Goal: Find specific page/section: Find specific page/section

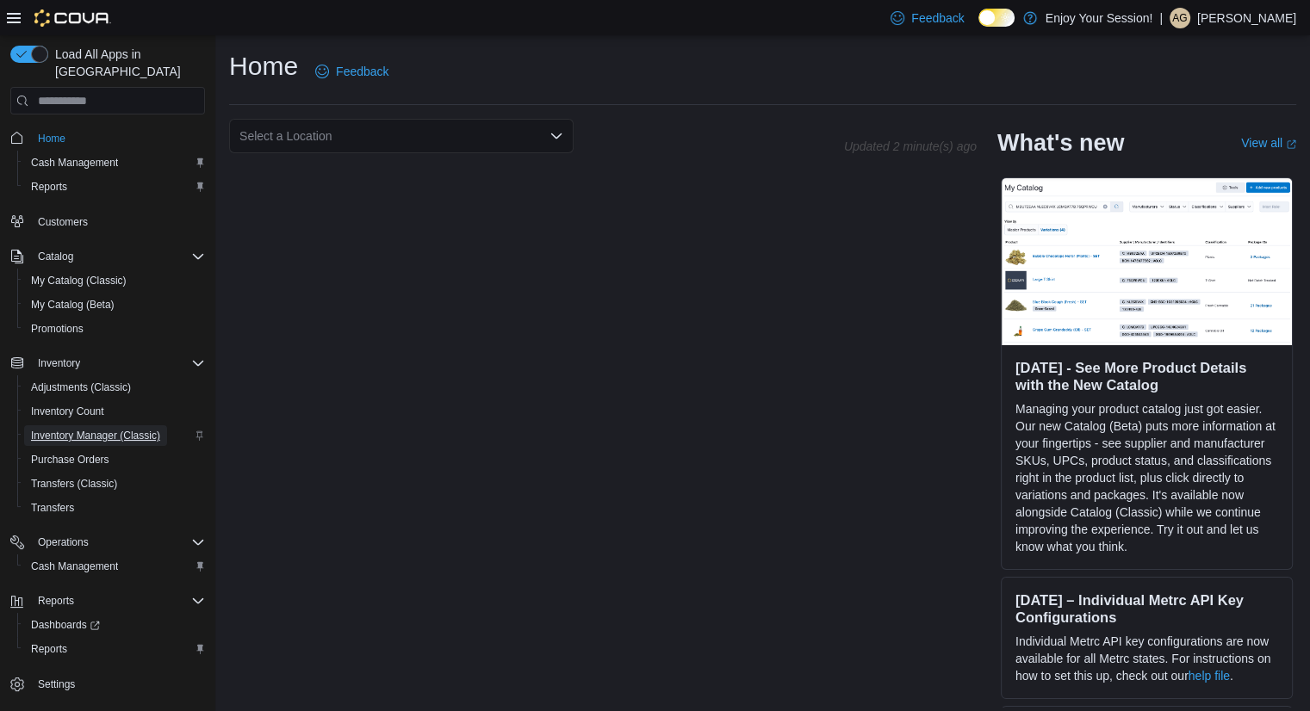
click at [101, 429] on span "Inventory Manager (Classic)" at bounding box center [95, 436] width 129 height 14
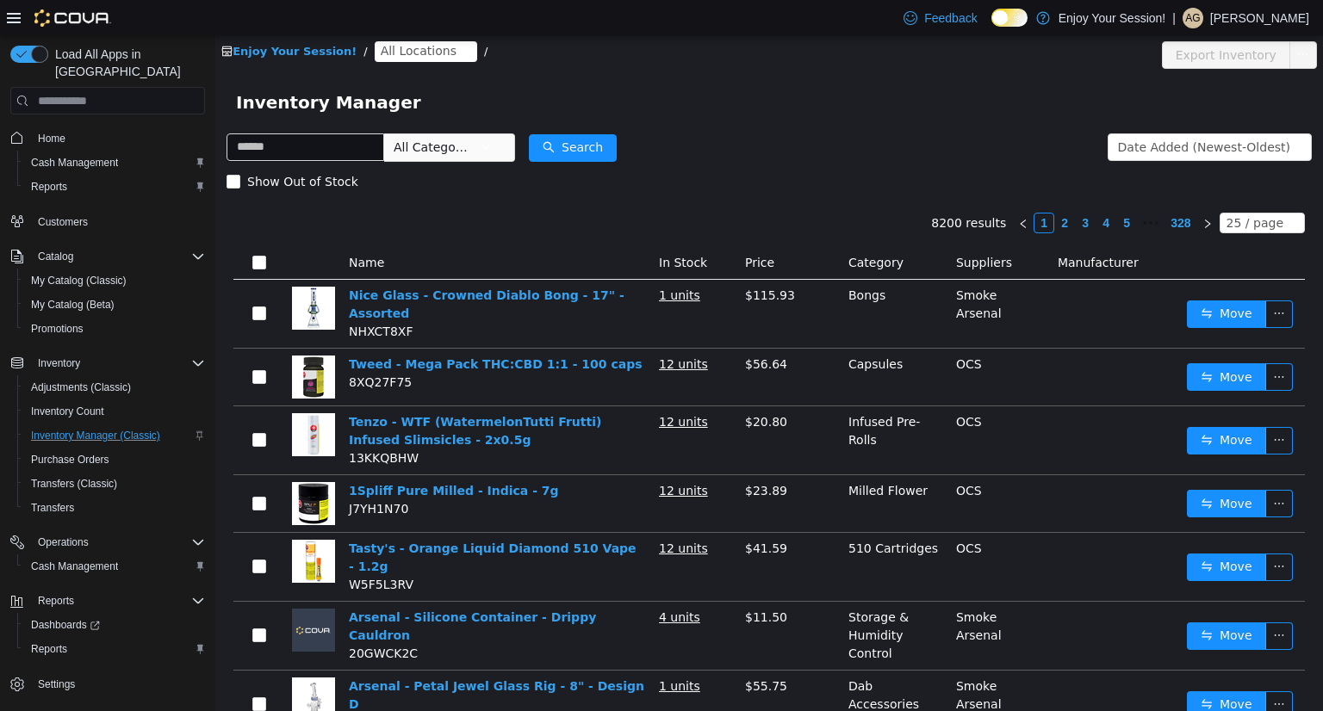
click at [387, 53] on span "All Locations" at bounding box center [419, 50] width 76 height 19
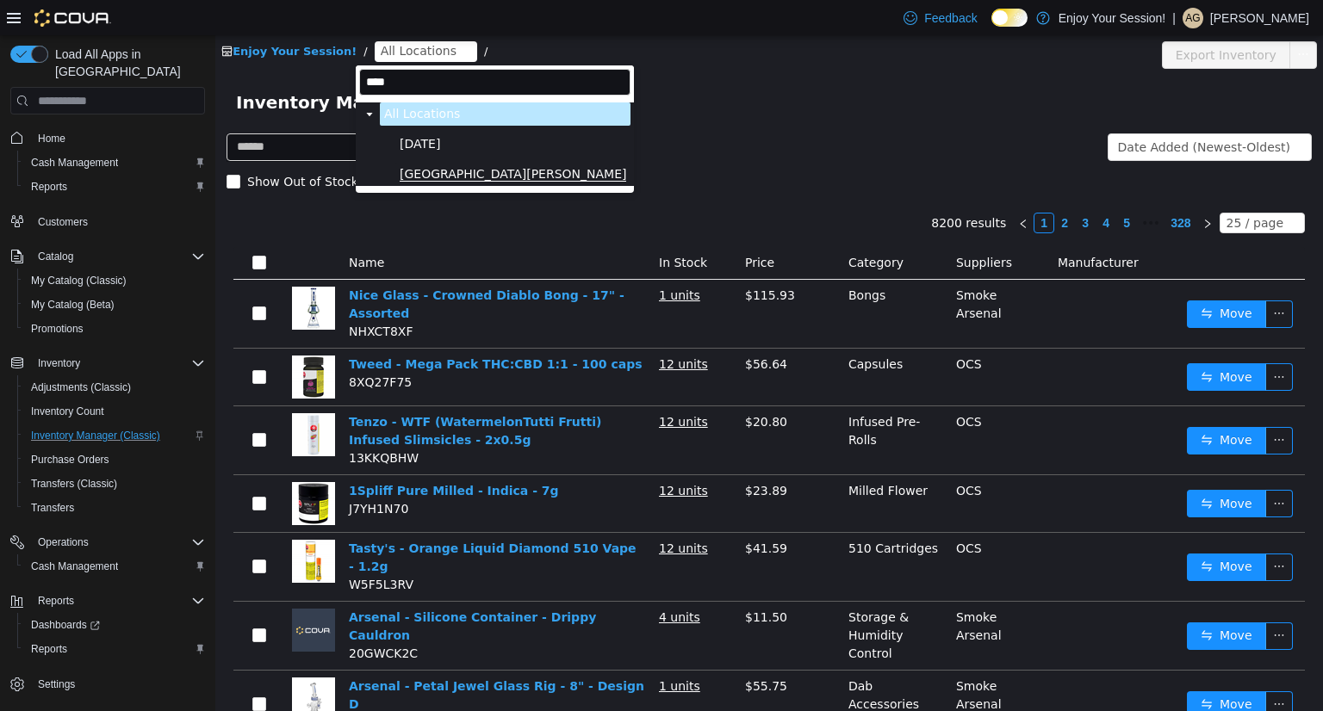
type input "****"
click at [475, 175] on span "[GEOGRAPHIC_DATA][PERSON_NAME]" at bounding box center [513, 174] width 226 height 15
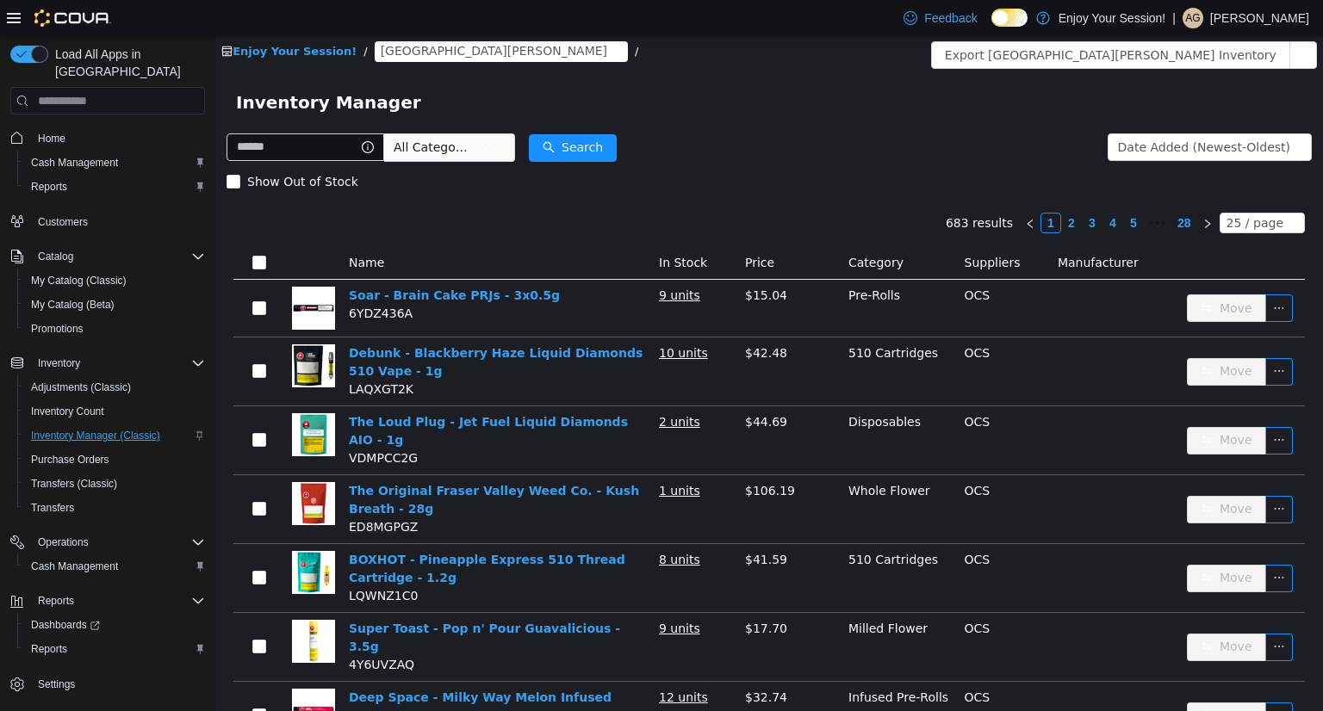
click at [462, 149] on span "All Categories" at bounding box center [432, 147] width 78 height 17
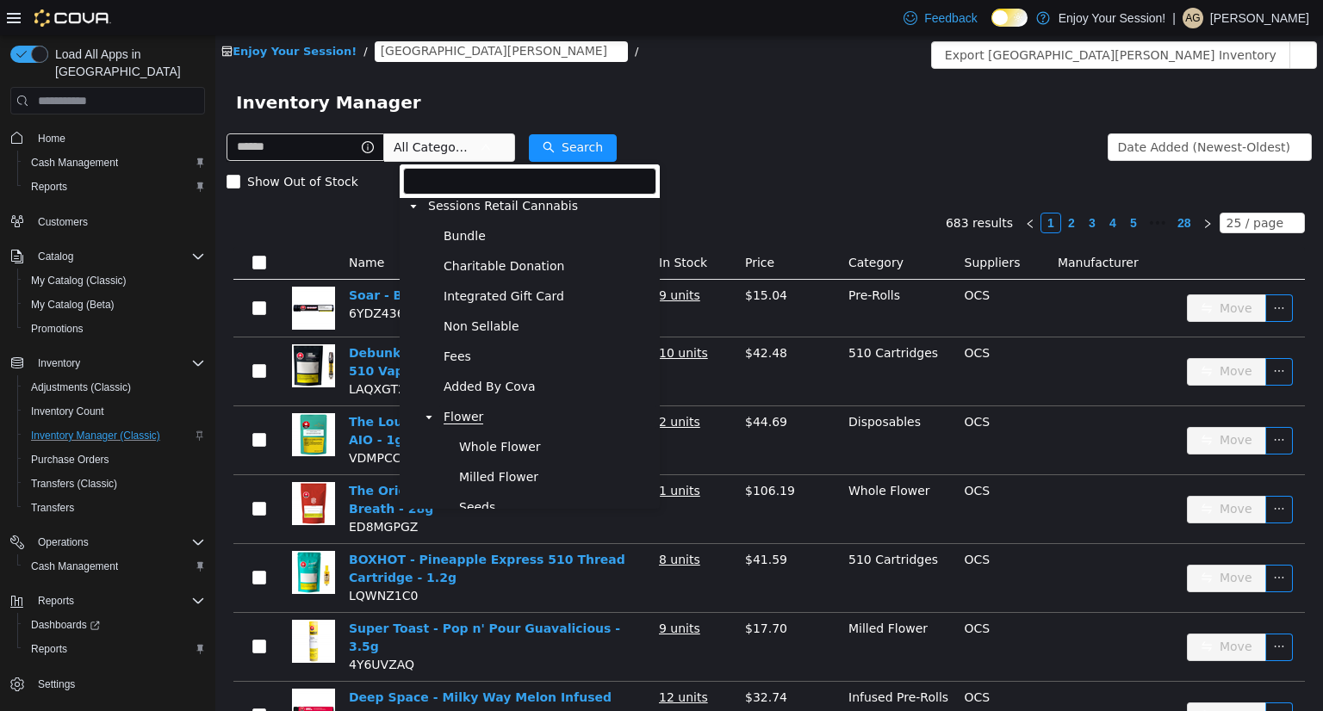
scroll to position [9, 0]
click at [459, 412] on span "Flower" at bounding box center [463, 414] width 40 height 15
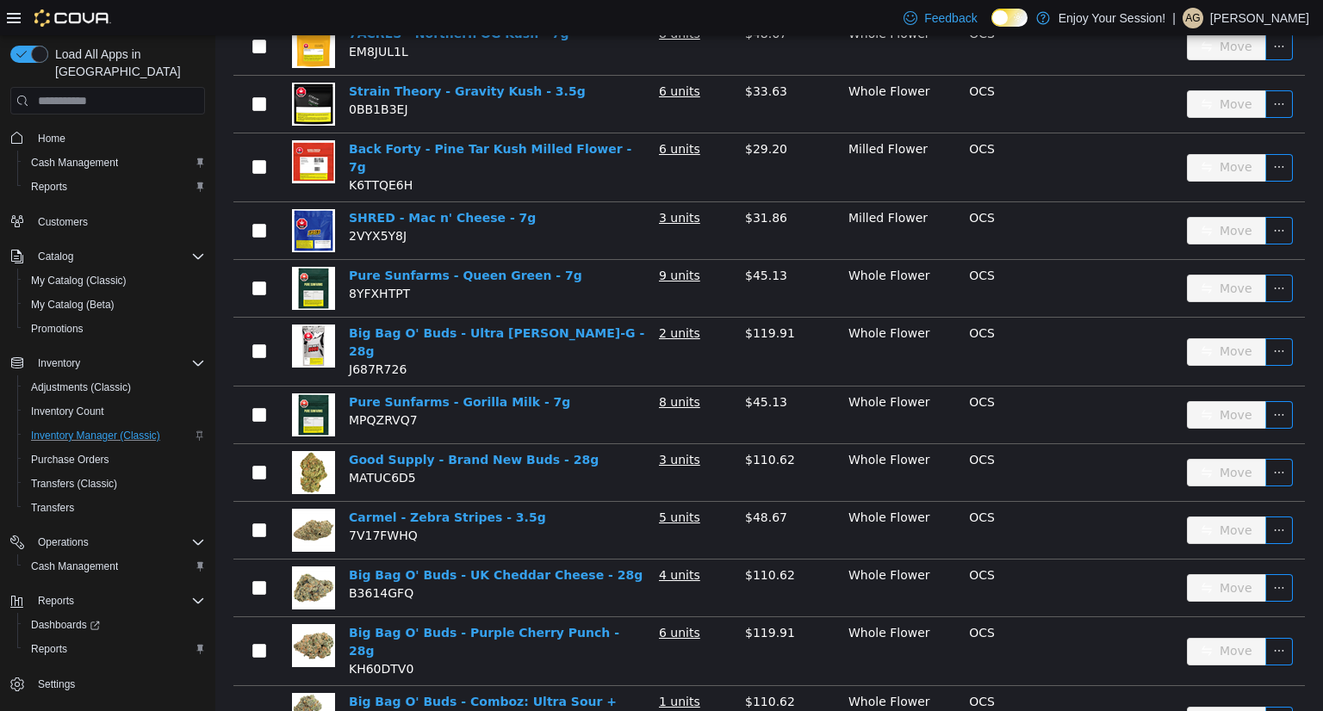
scroll to position [0, 0]
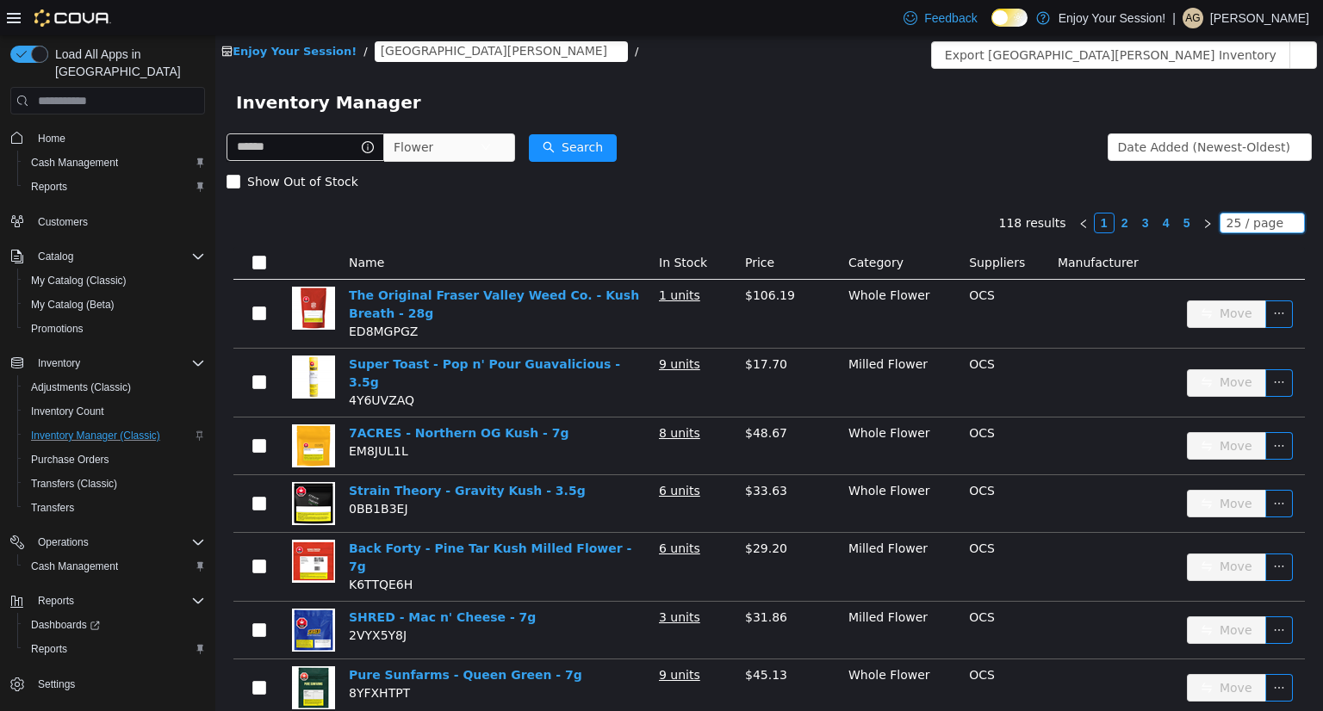
click at [1259, 214] on div "25 / page" at bounding box center [1254, 223] width 57 height 19
click at [1239, 335] on li "50 / page" at bounding box center [1254, 334] width 84 height 28
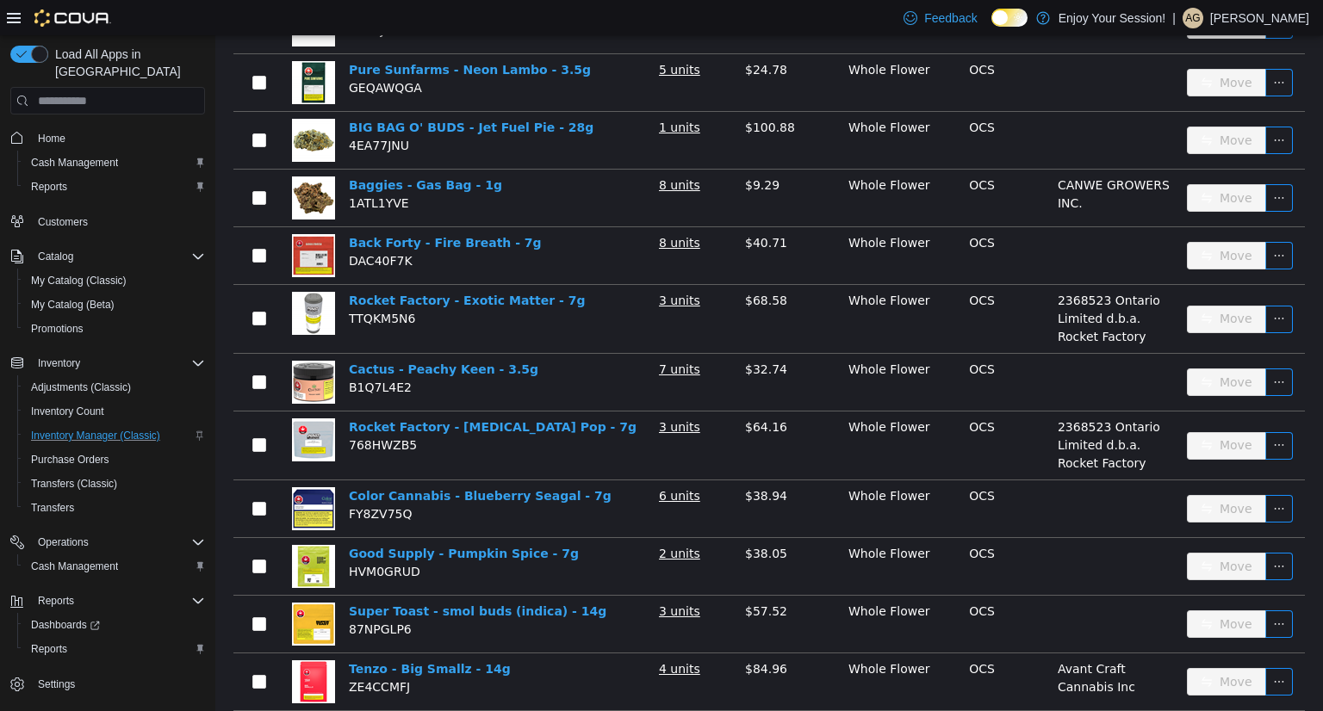
scroll to position [2550, 0]
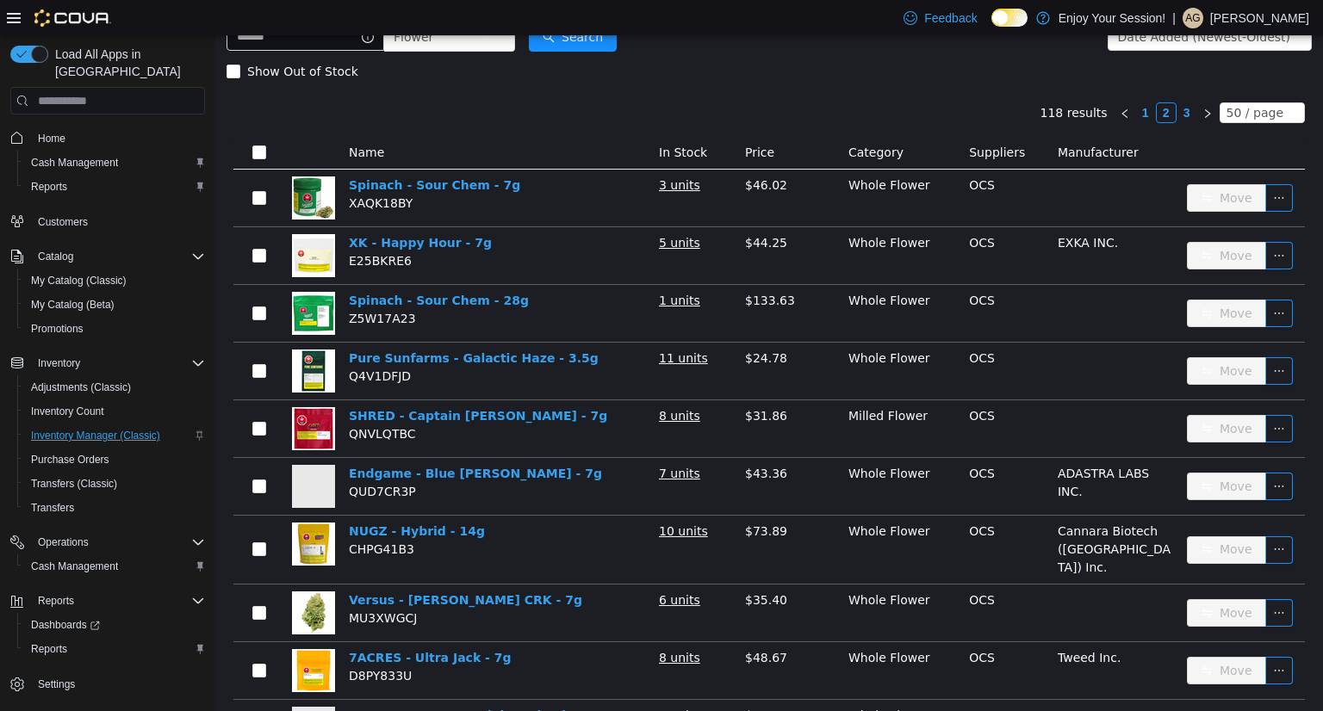
scroll to position [109, 0]
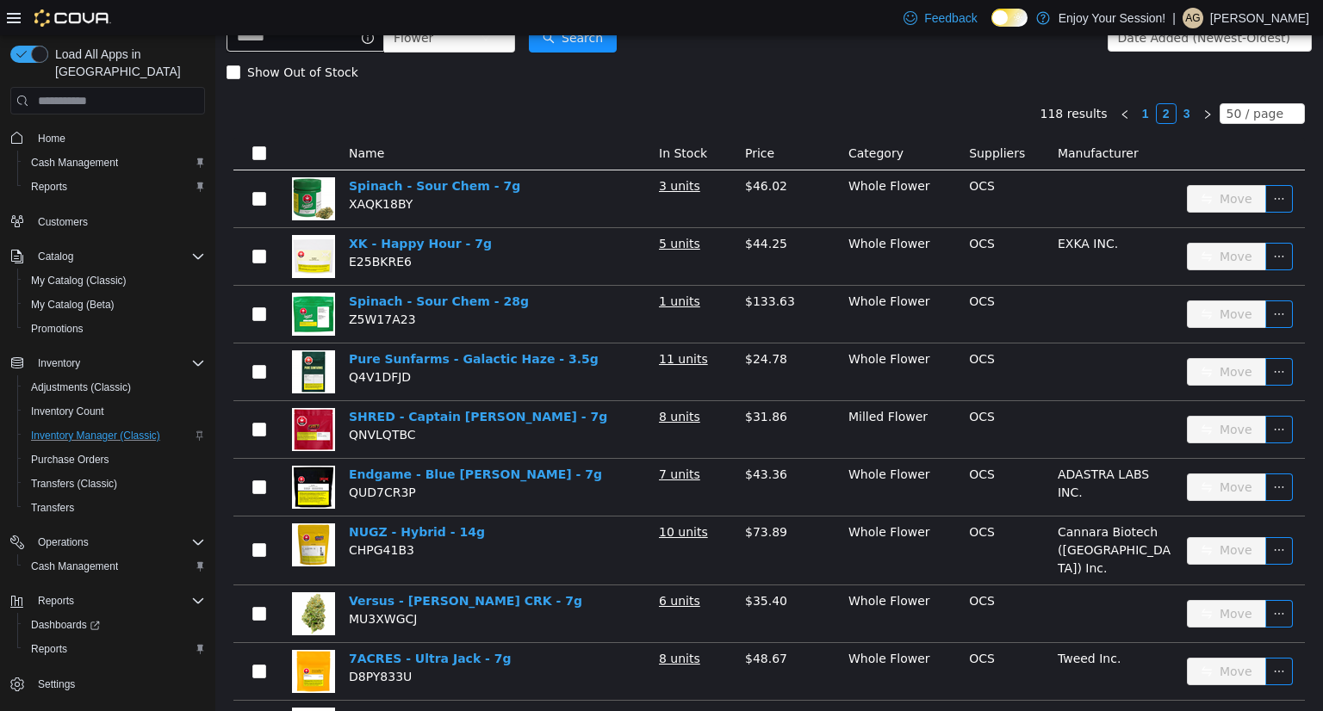
click at [1177, 115] on link "3" at bounding box center [1186, 113] width 19 height 19
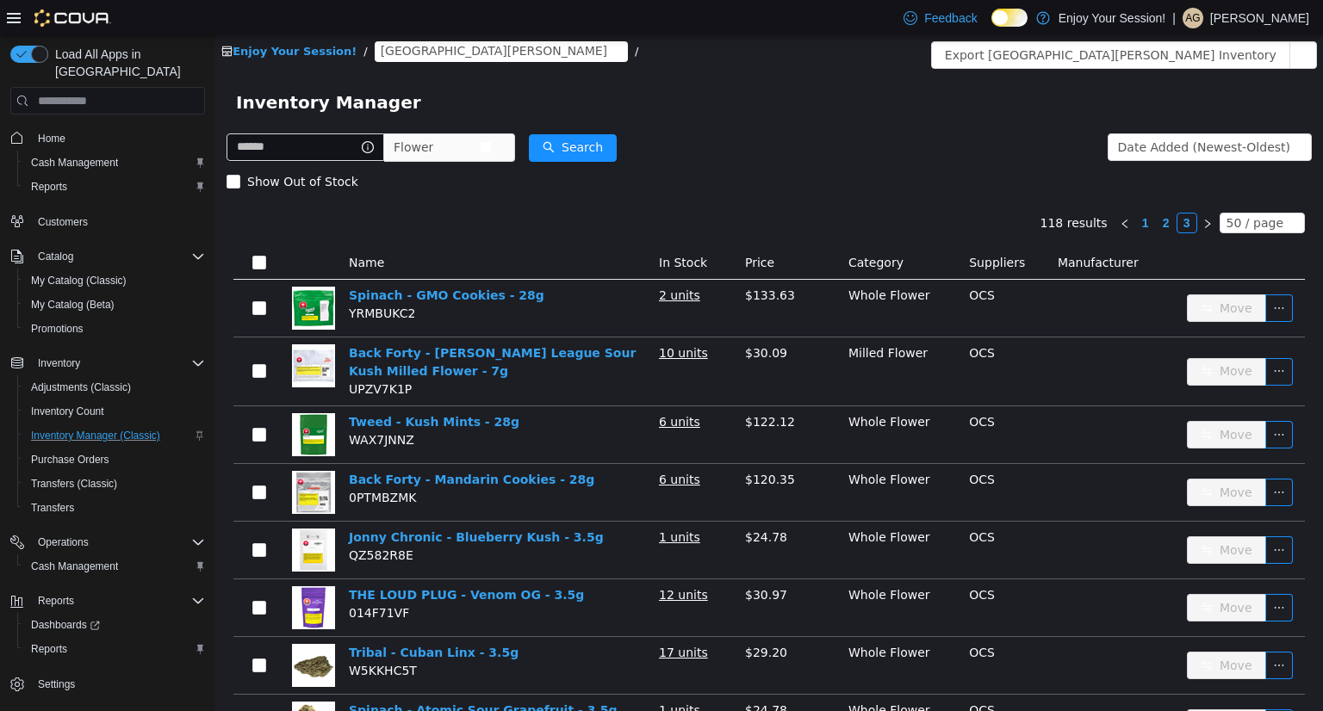
click at [468, 139] on span "Flower" at bounding box center [436, 147] width 86 height 26
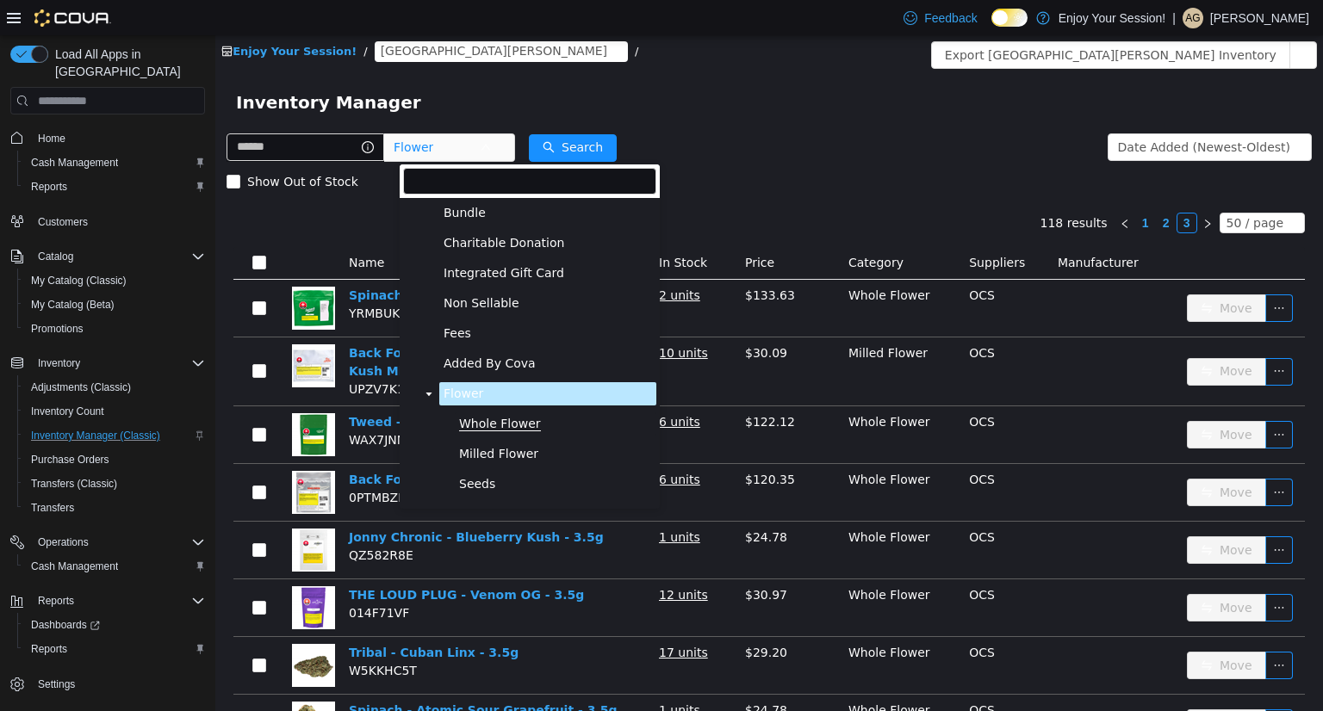
scroll to position [28, 0]
click at [429, 398] on icon "icon: caret-down" at bounding box center [428, 396] width 9 height 9
click at [481, 428] on span "Pre-Roll" at bounding box center [466, 425] width 46 height 15
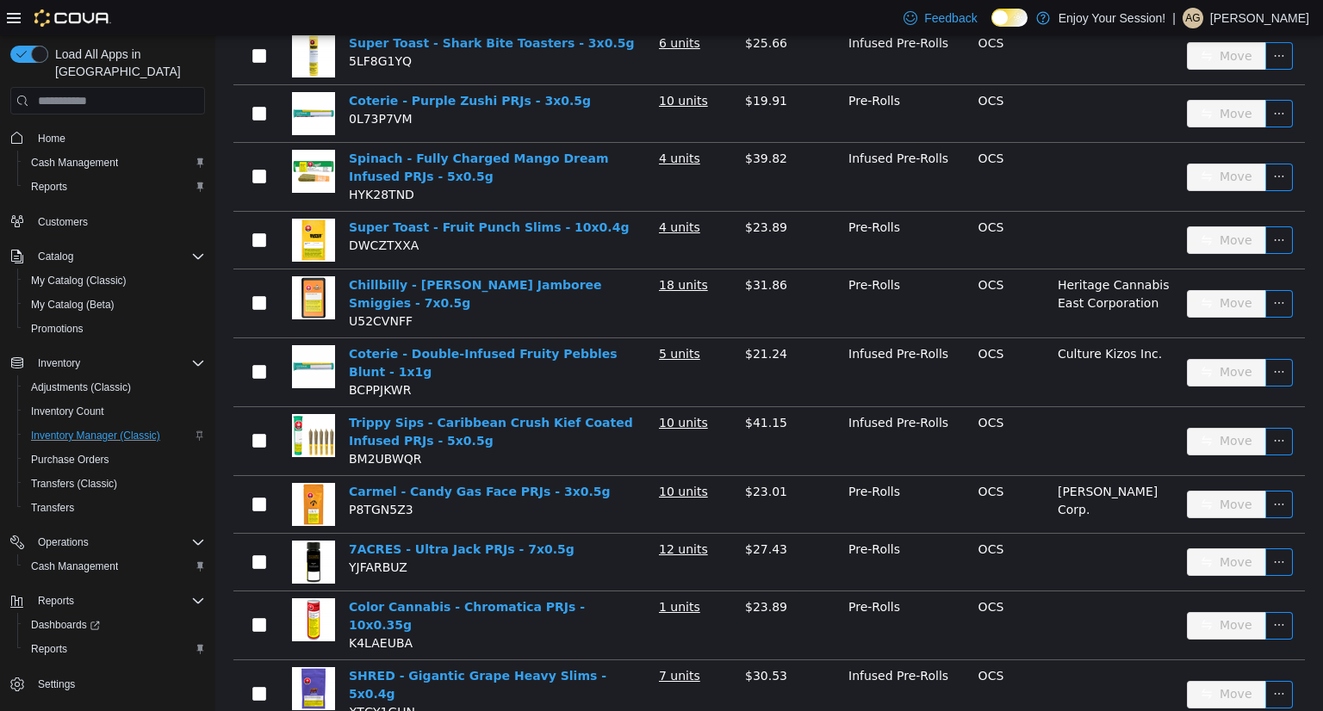
scroll to position [2696, 0]
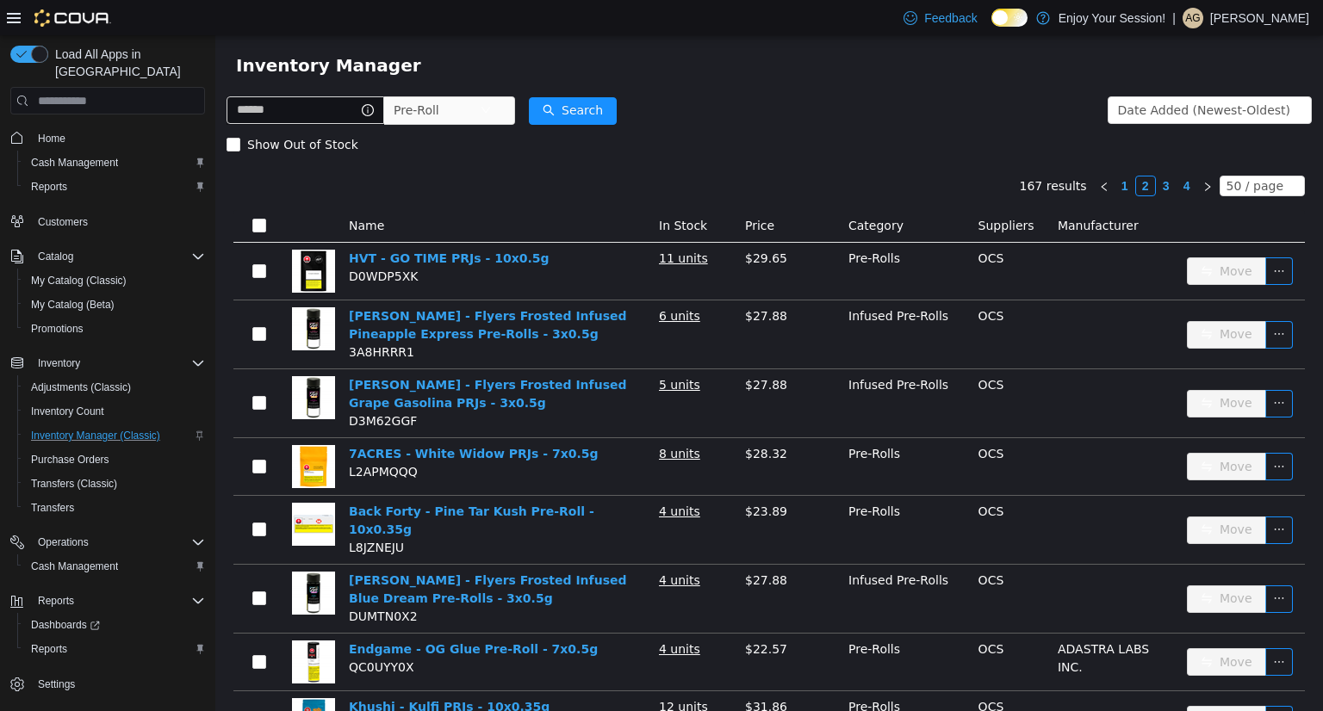
scroll to position [30, 0]
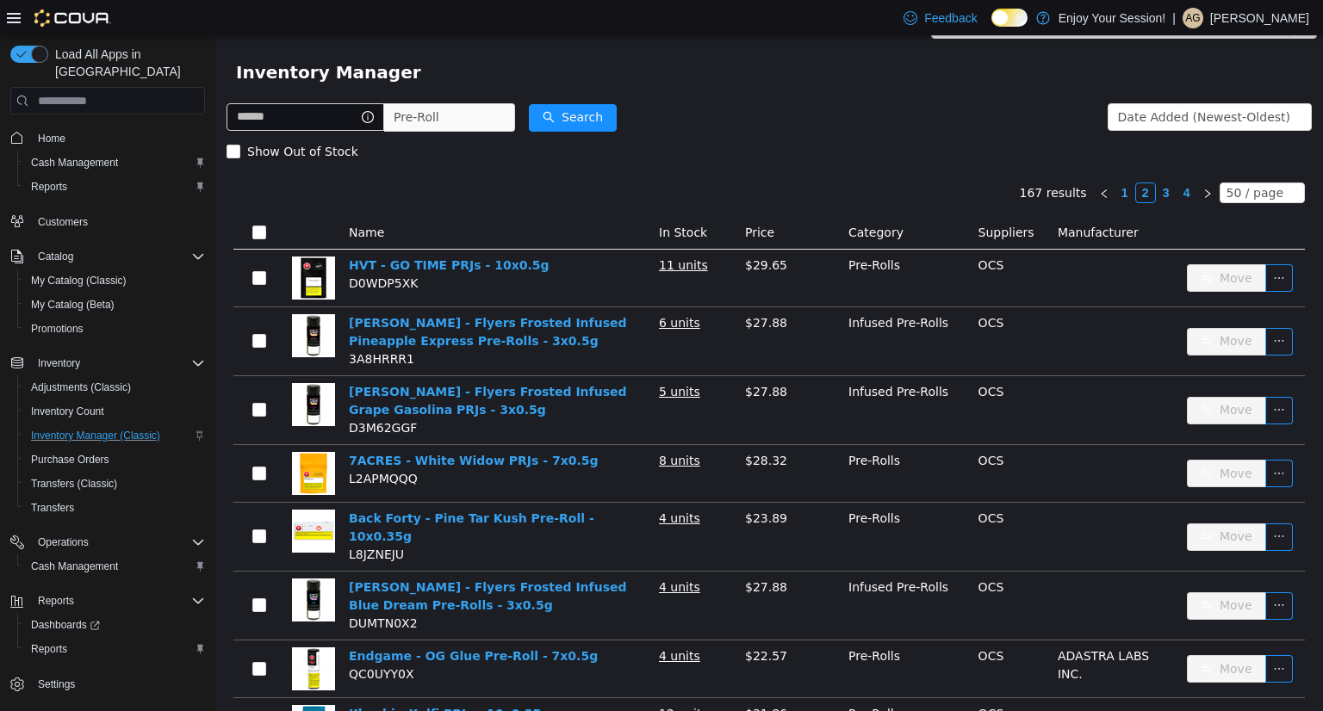
click at [1159, 189] on link "3" at bounding box center [1165, 192] width 19 height 19
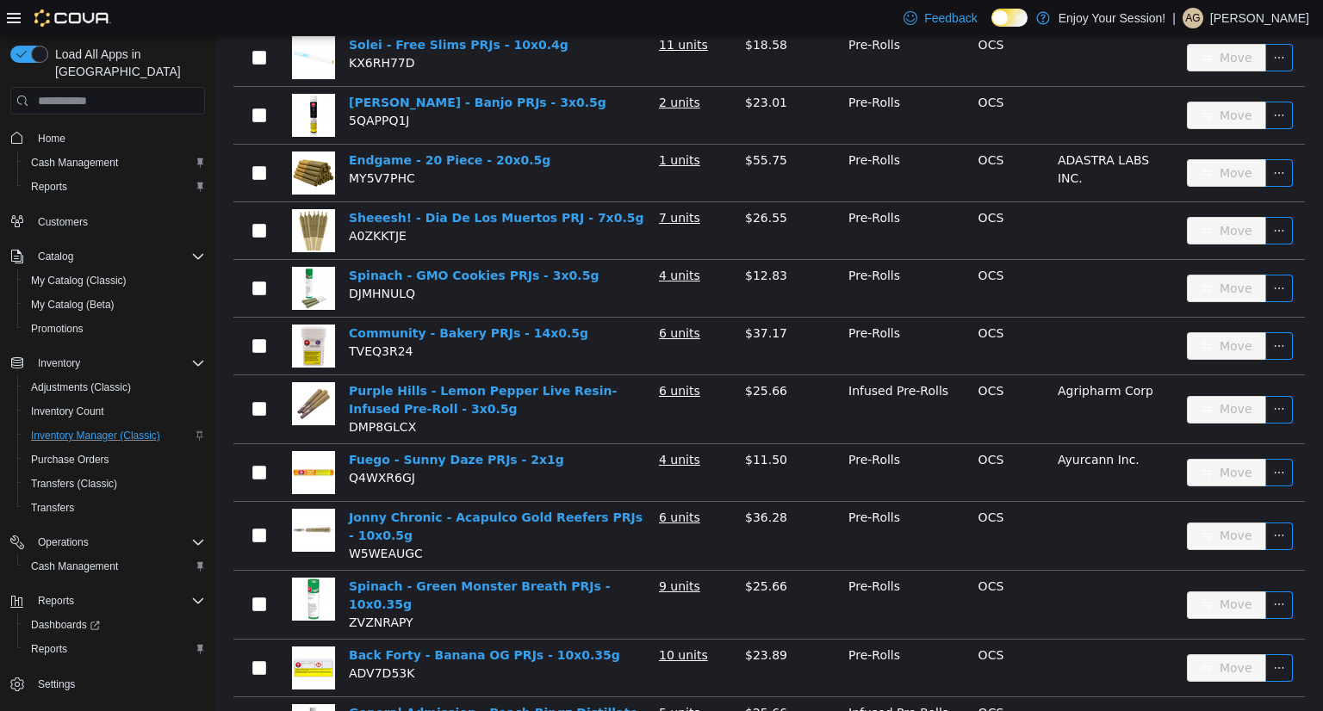
scroll to position [2774, 0]
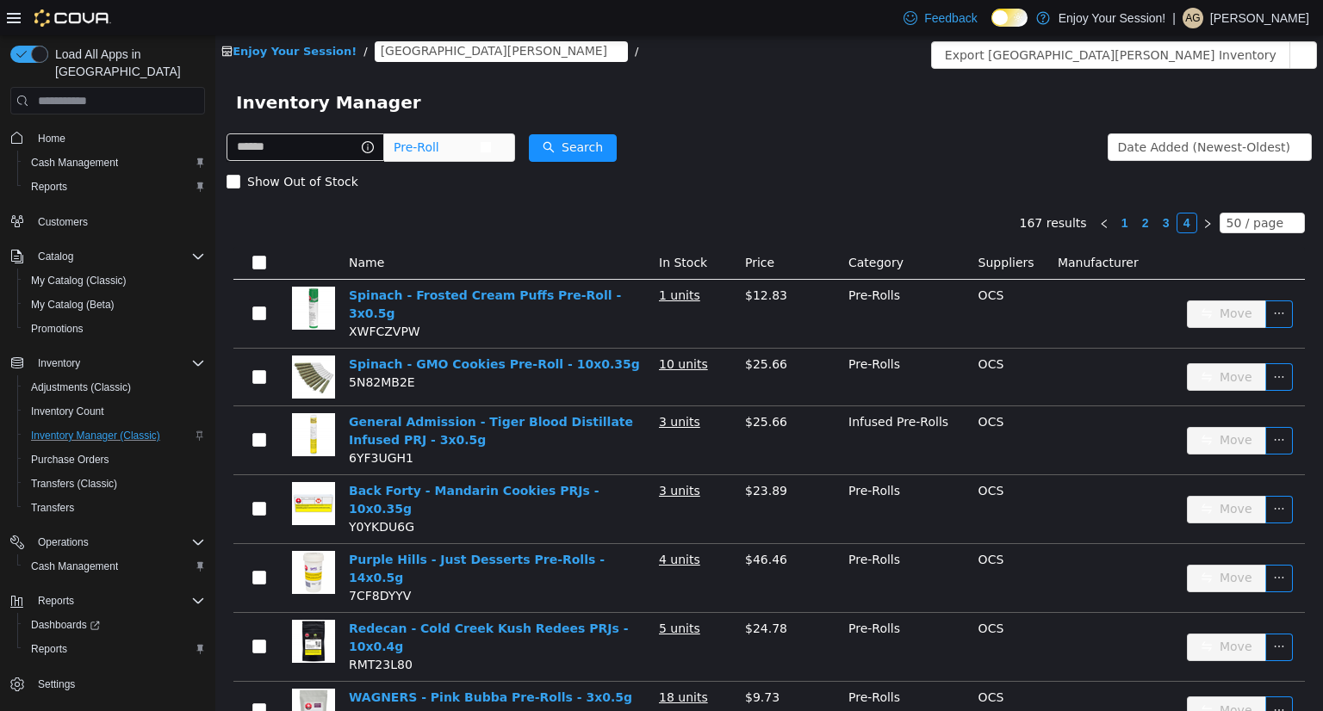
click at [474, 144] on span "Pre-Roll" at bounding box center [436, 147] width 86 height 26
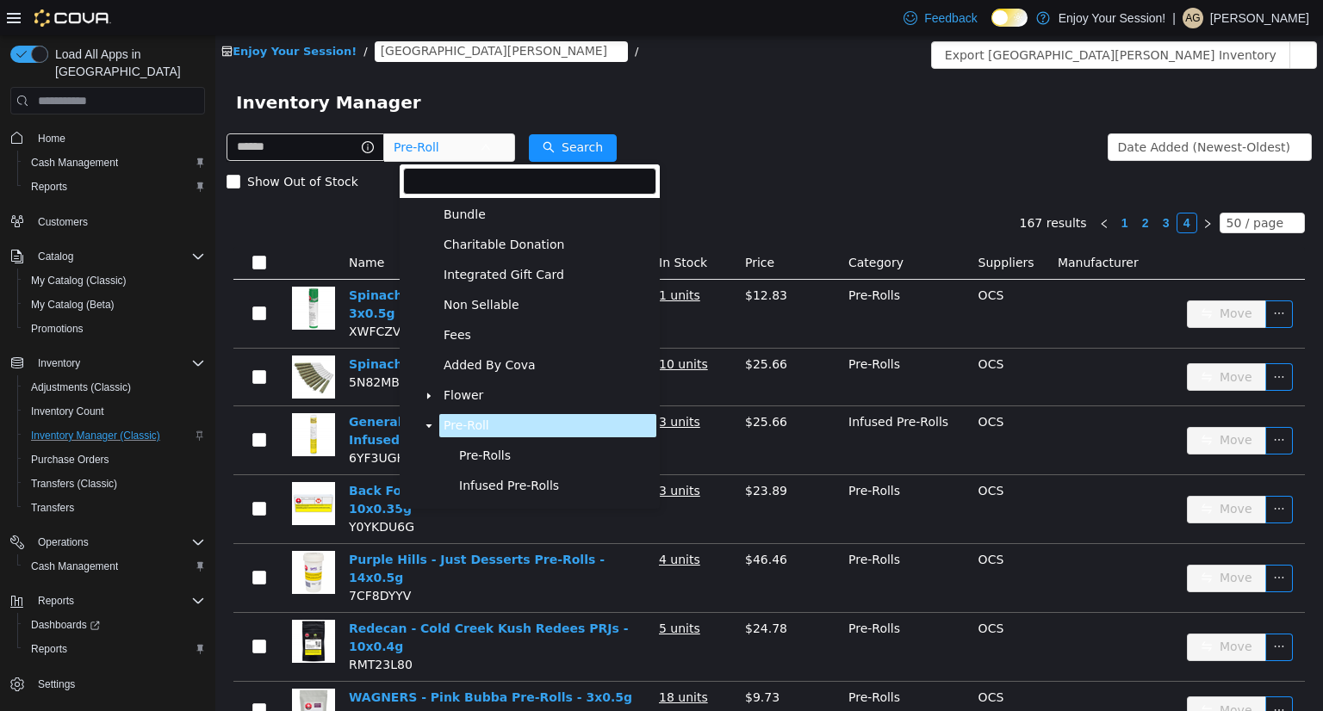
click at [430, 425] on icon "icon: caret-down" at bounding box center [428, 426] width 9 height 9
click at [470, 457] on span "Vapes" at bounding box center [461, 456] width 36 height 15
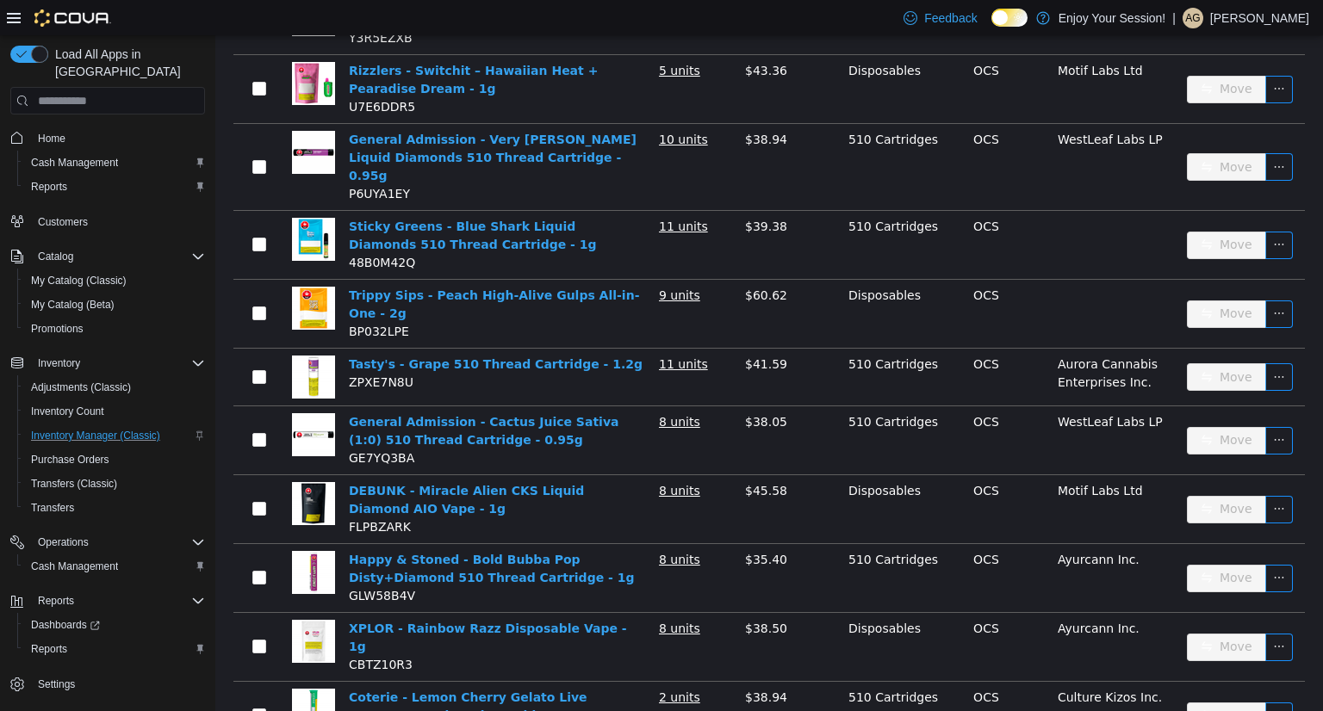
scroll to position [2852, 0]
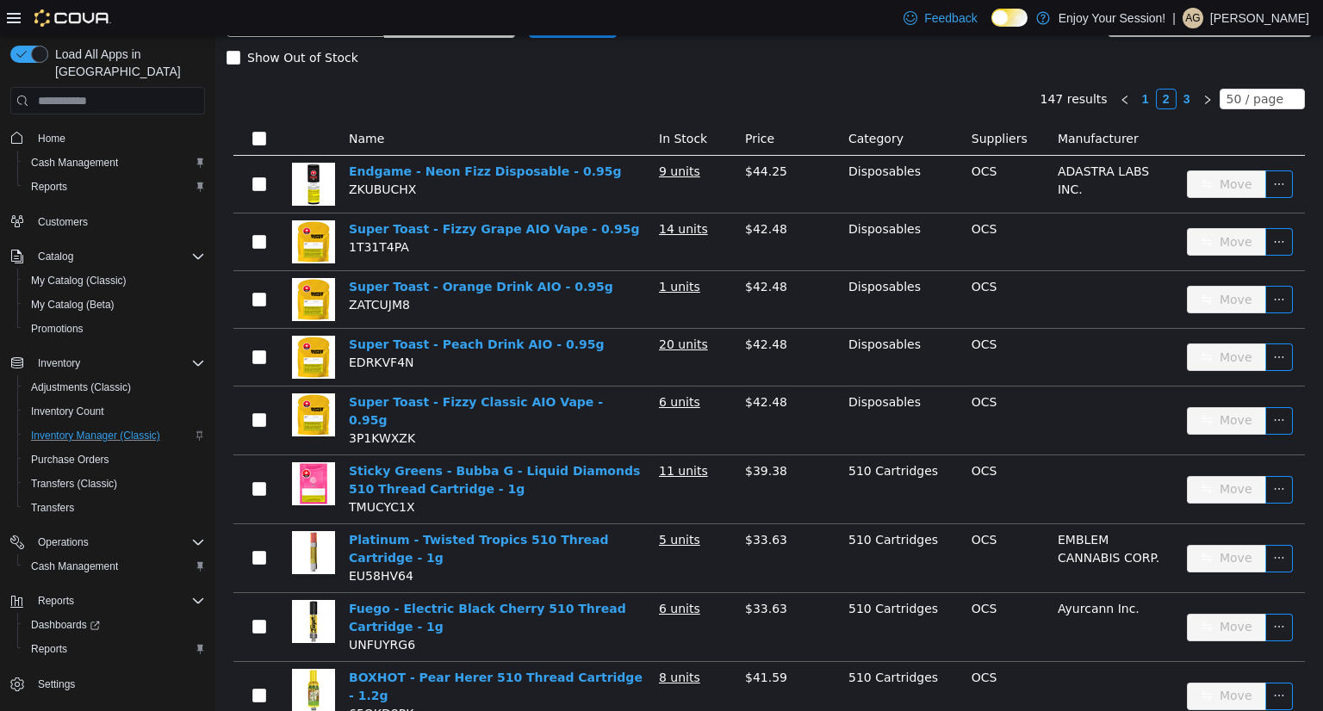
scroll to position [120, 0]
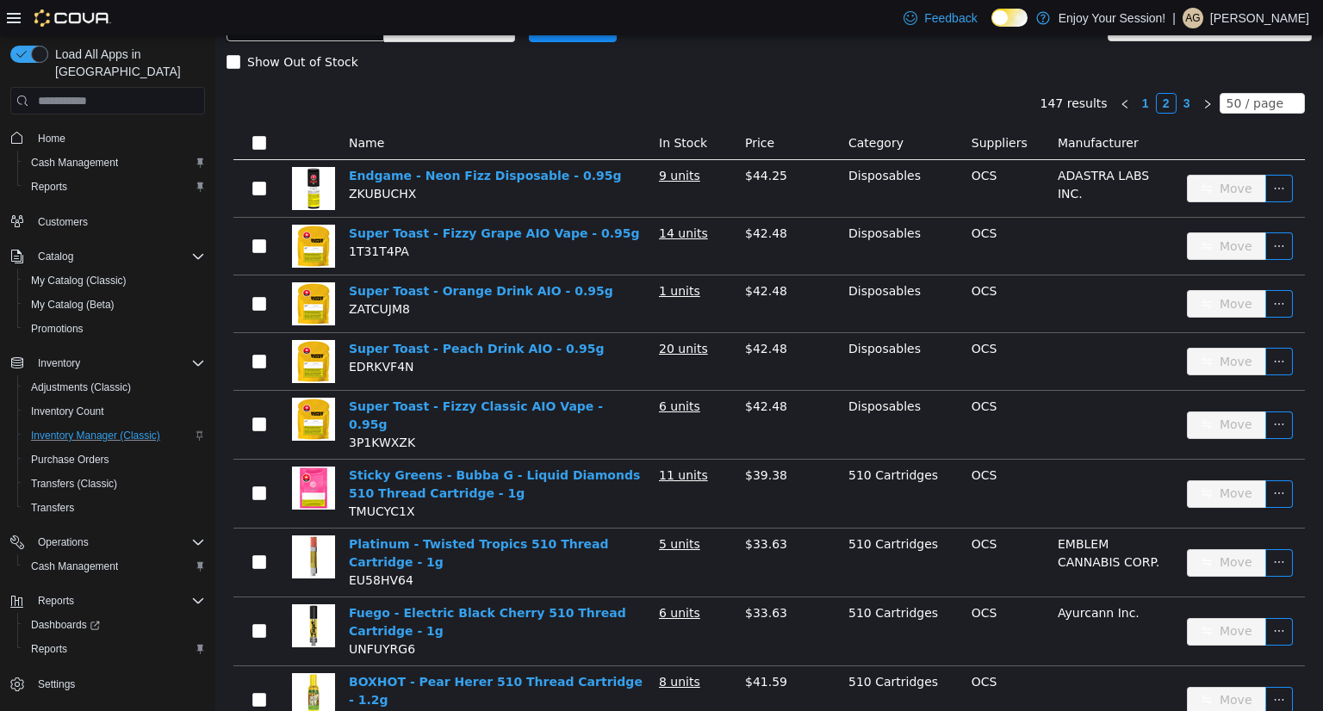
click at [1178, 102] on link "3" at bounding box center [1186, 103] width 19 height 19
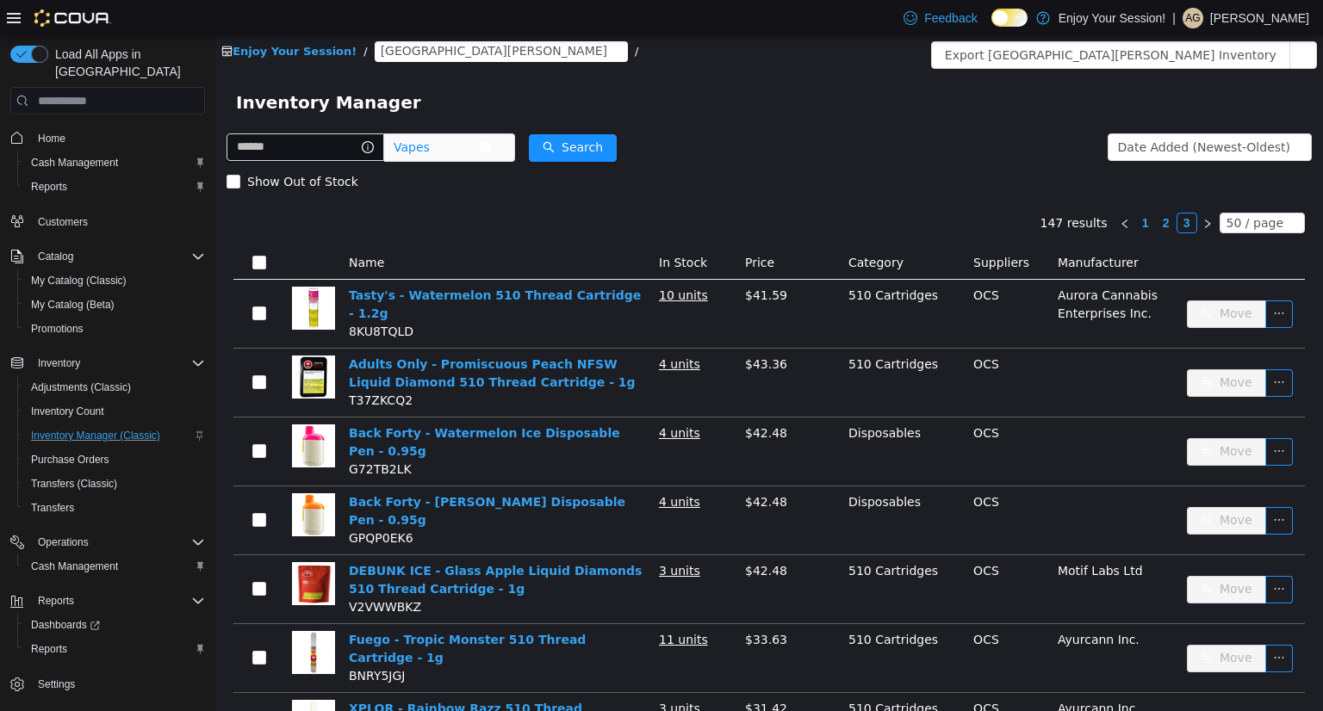
click at [445, 146] on span "Vapes" at bounding box center [436, 147] width 86 height 26
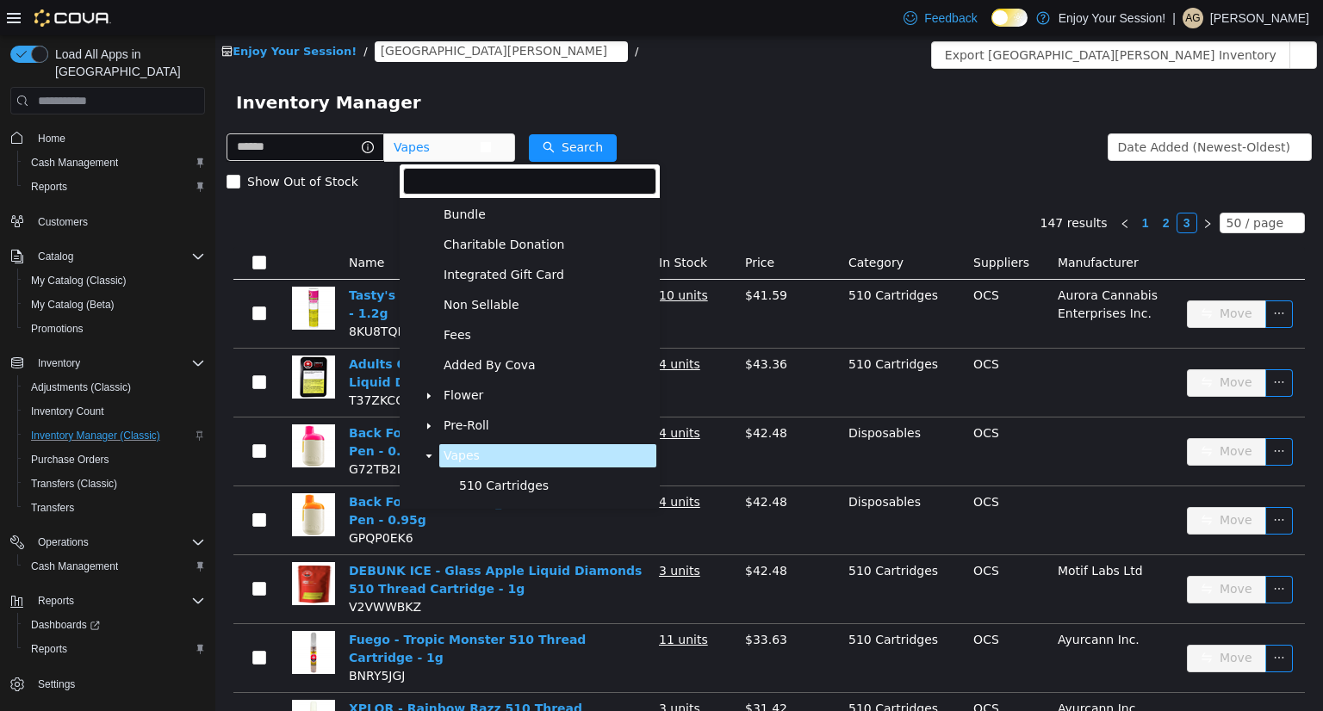
scroll to position [83, 0]
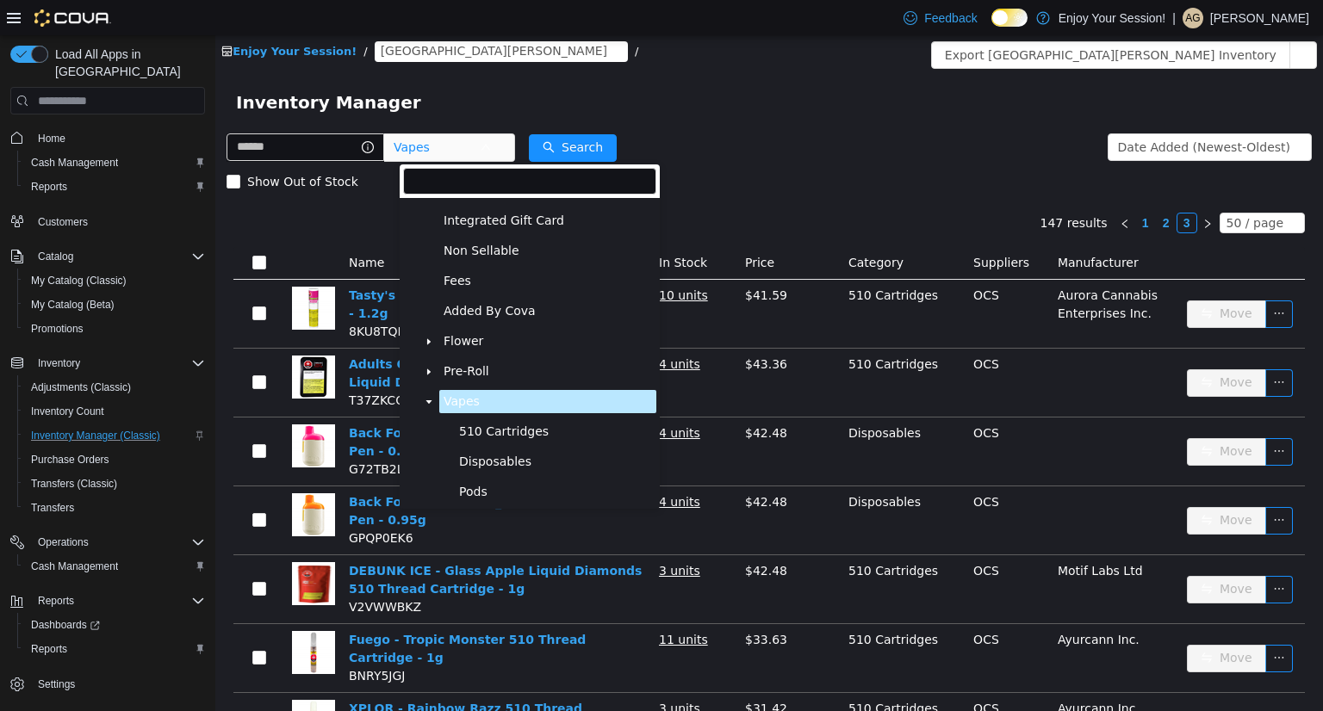
click at [427, 404] on icon "icon: caret-down" at bounding box center [428, 402] width 9 height 9
click at [479, 437] on span "Edibles" at bounding box center [464, 431] width 43 height 15
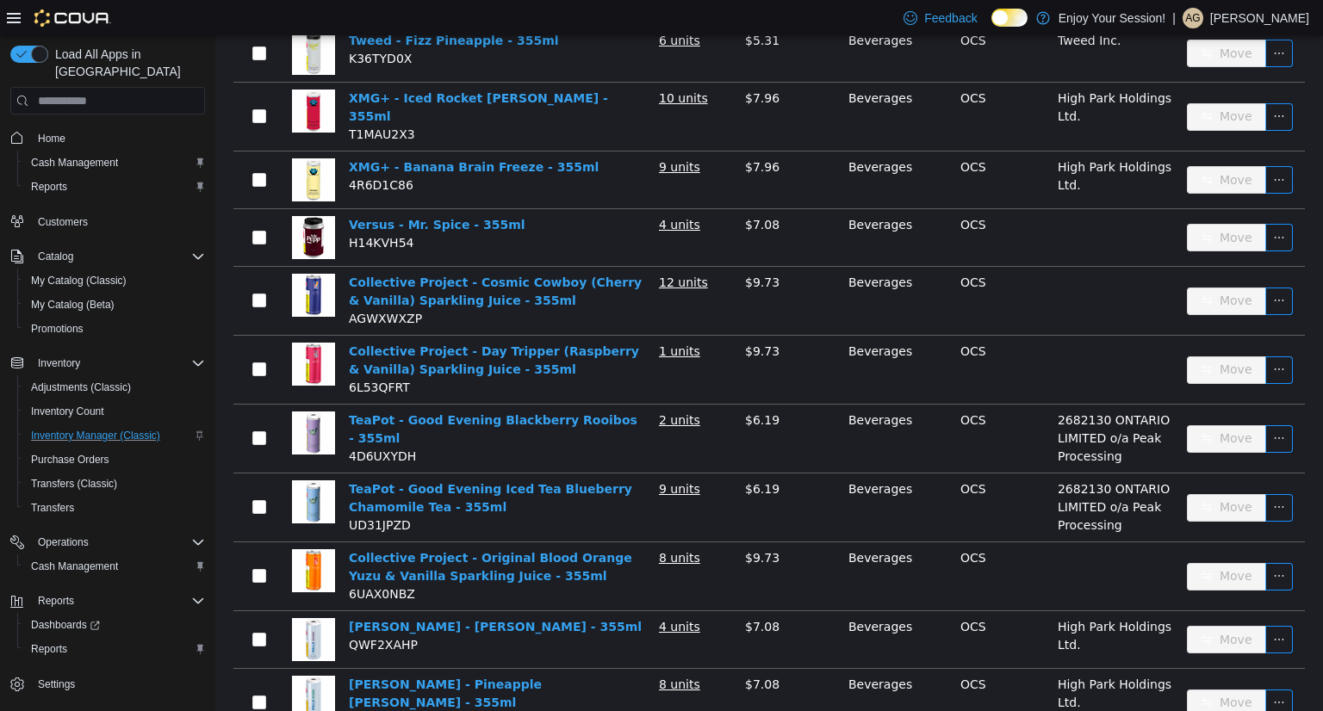
scroll to position [2748, 0]
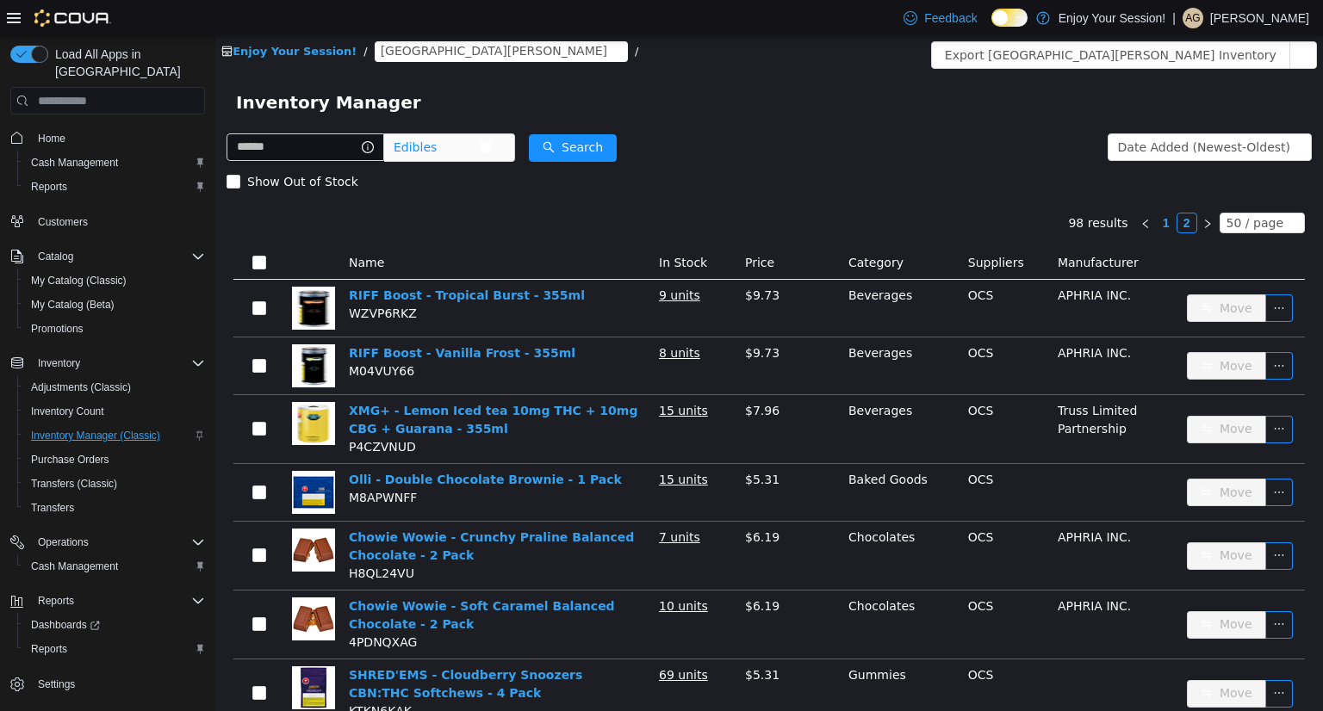
click at [480, 150] on span "Edibles" at bounding box center [436, 147] width 86 height 26
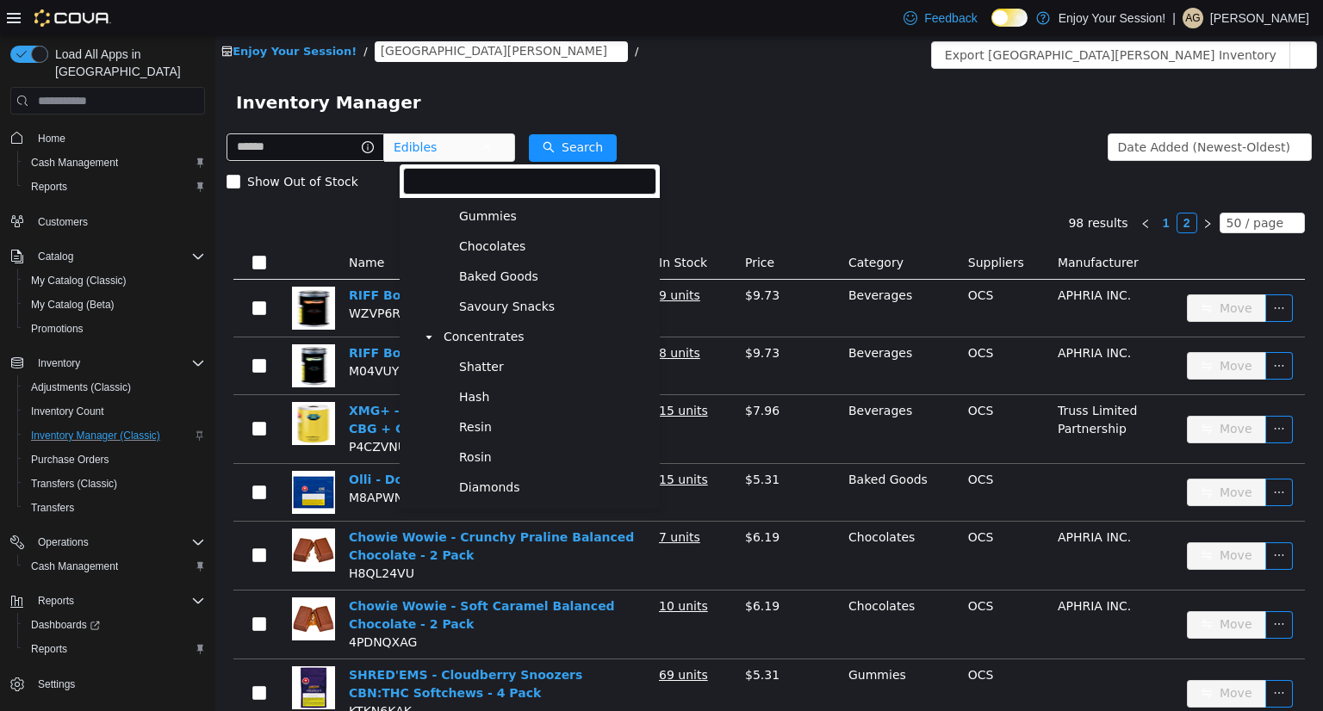
scroll to position [359, 0]
click at [499, 344] on span "Concentrates" at bounding box center [483, 336] width 81 height 15
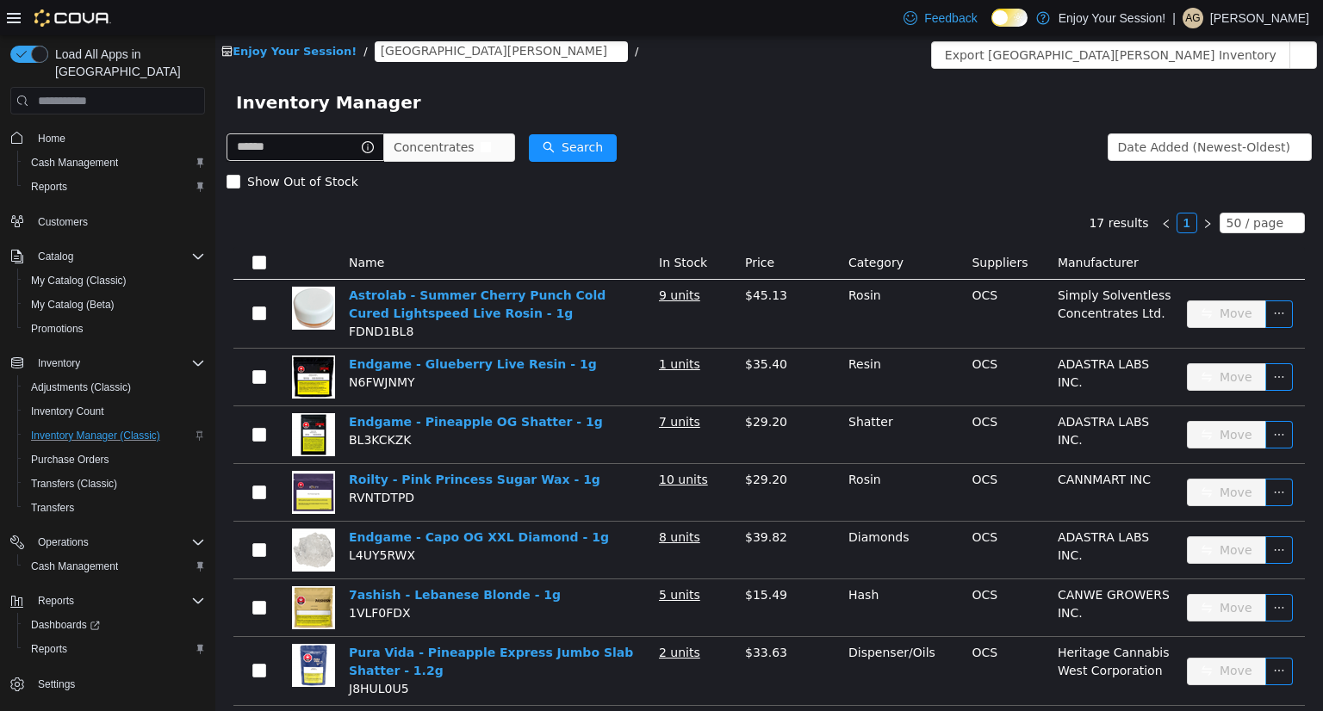
click at [474, 144] on span "Concentrates" at bounding box center [433, 147] width 81 height 26
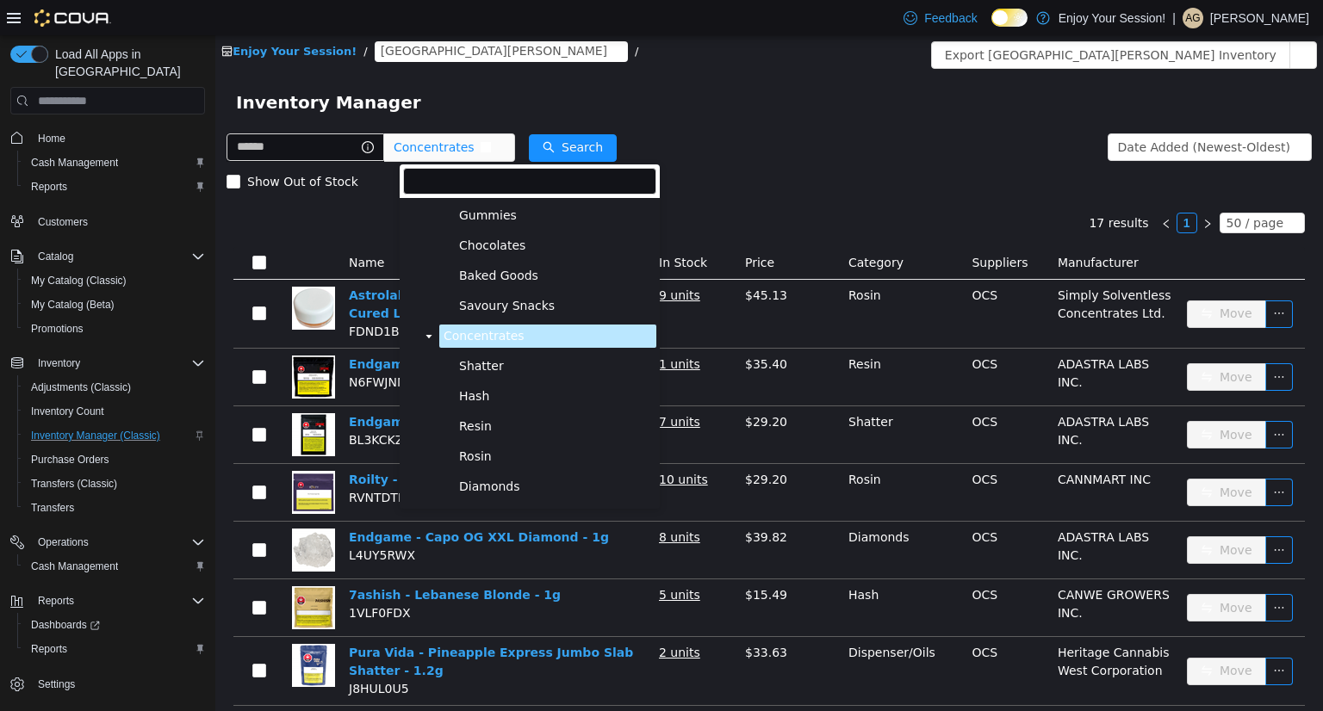
scroll to position [389, 0]
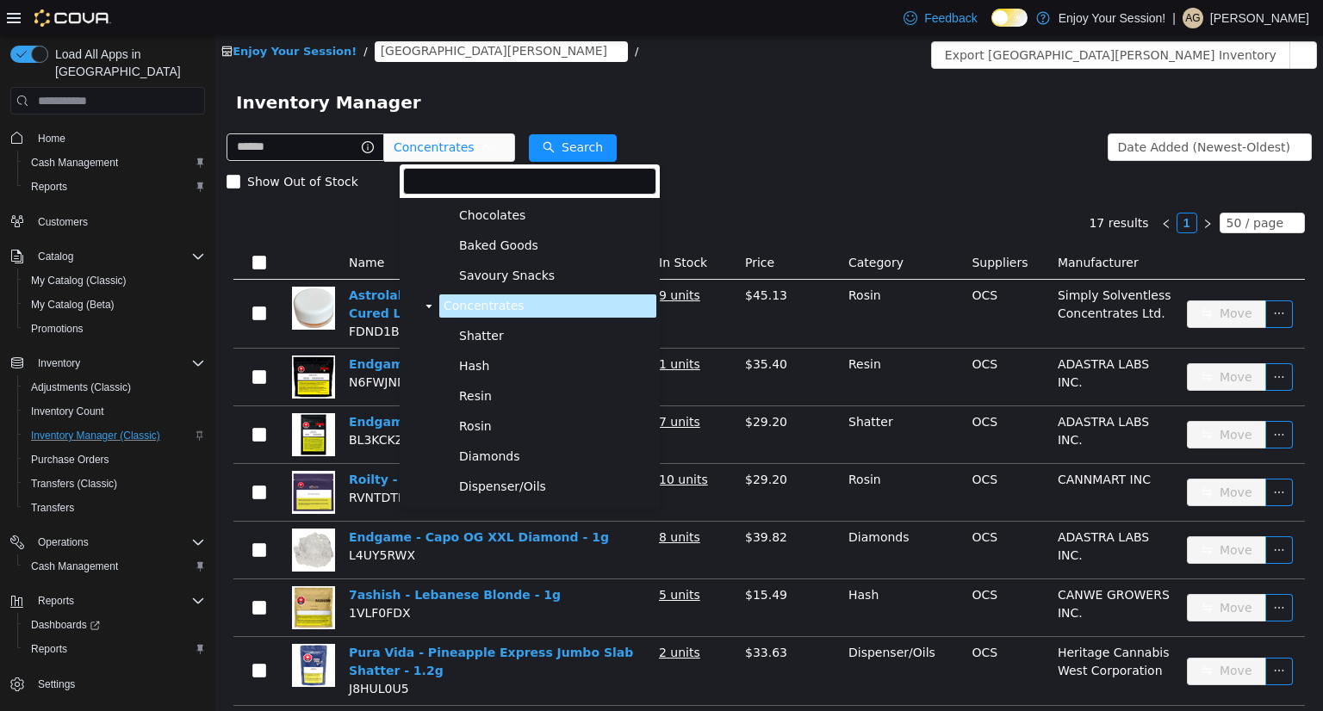
click at [431, 311] on icon "icon: caret-down" at bounding box center [428, 306] width 9 height 9
click at [494, 344] on span "Oils & Capsules" at bounding box center [490, 336] width 94 height 15
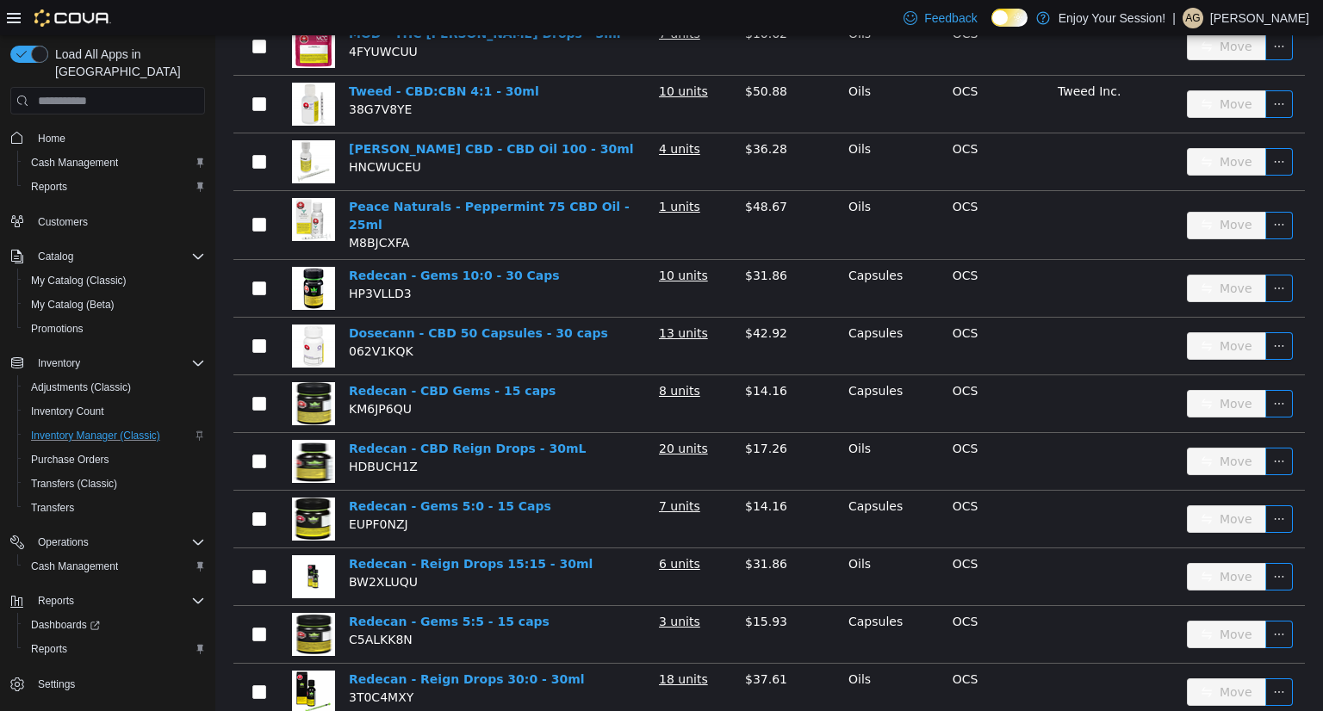
scroll to position [0, 0]
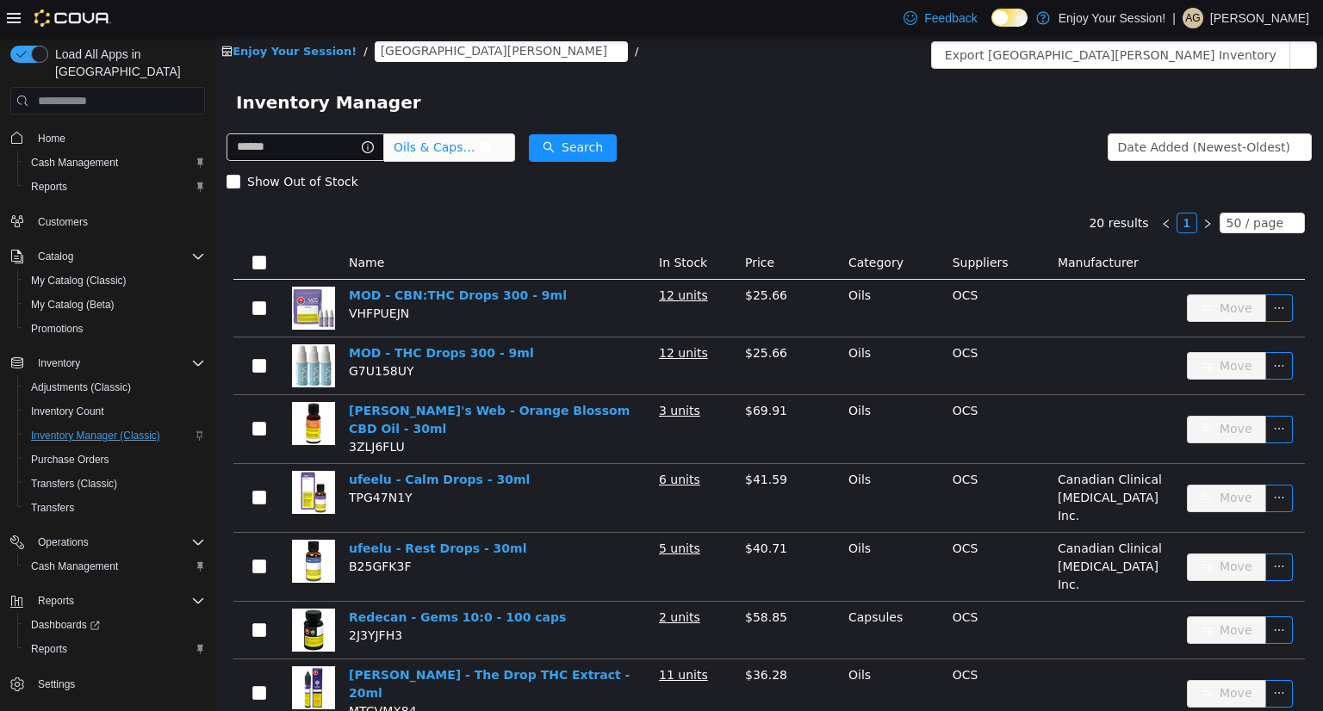
click at [472, 143] on span "Oils & Capsules" at bounding box center [436, 147] width 86 height 26
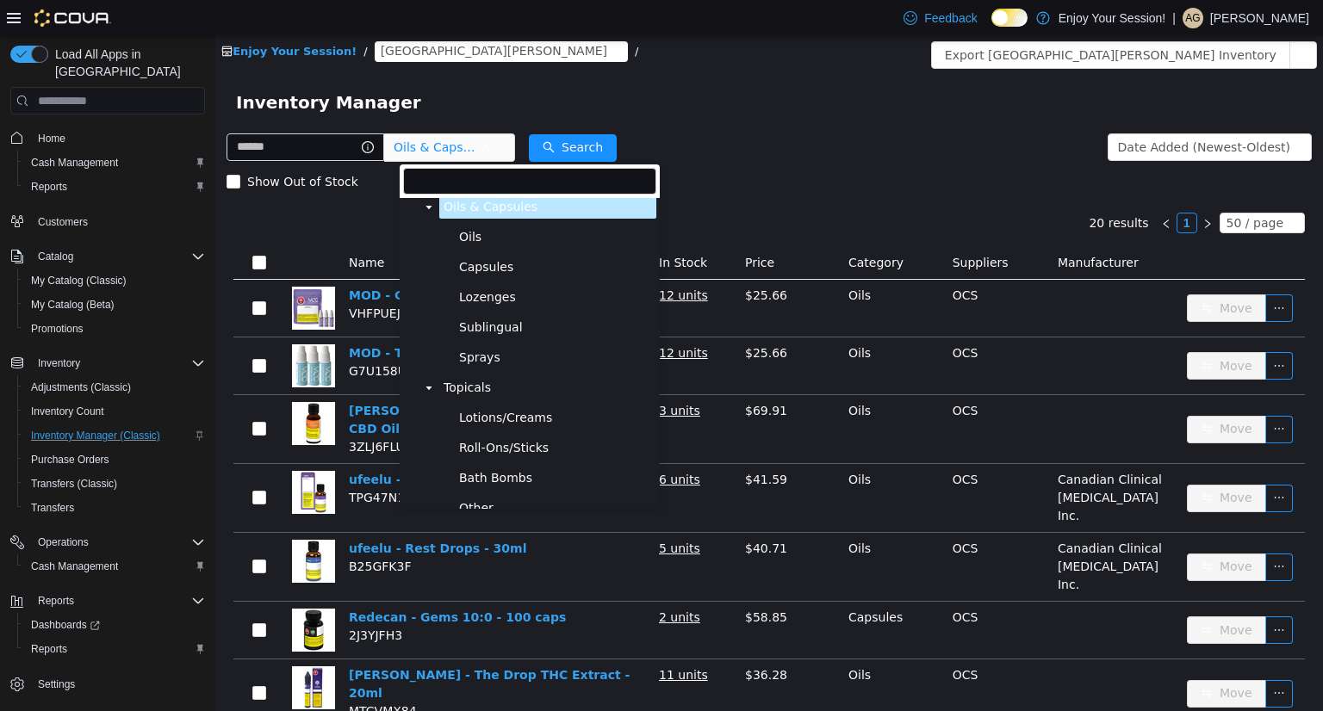
scroll to position [517, 0]
click at [480, 390] on span "Topicals" at bounding box center [466, 389] width 47 height 15
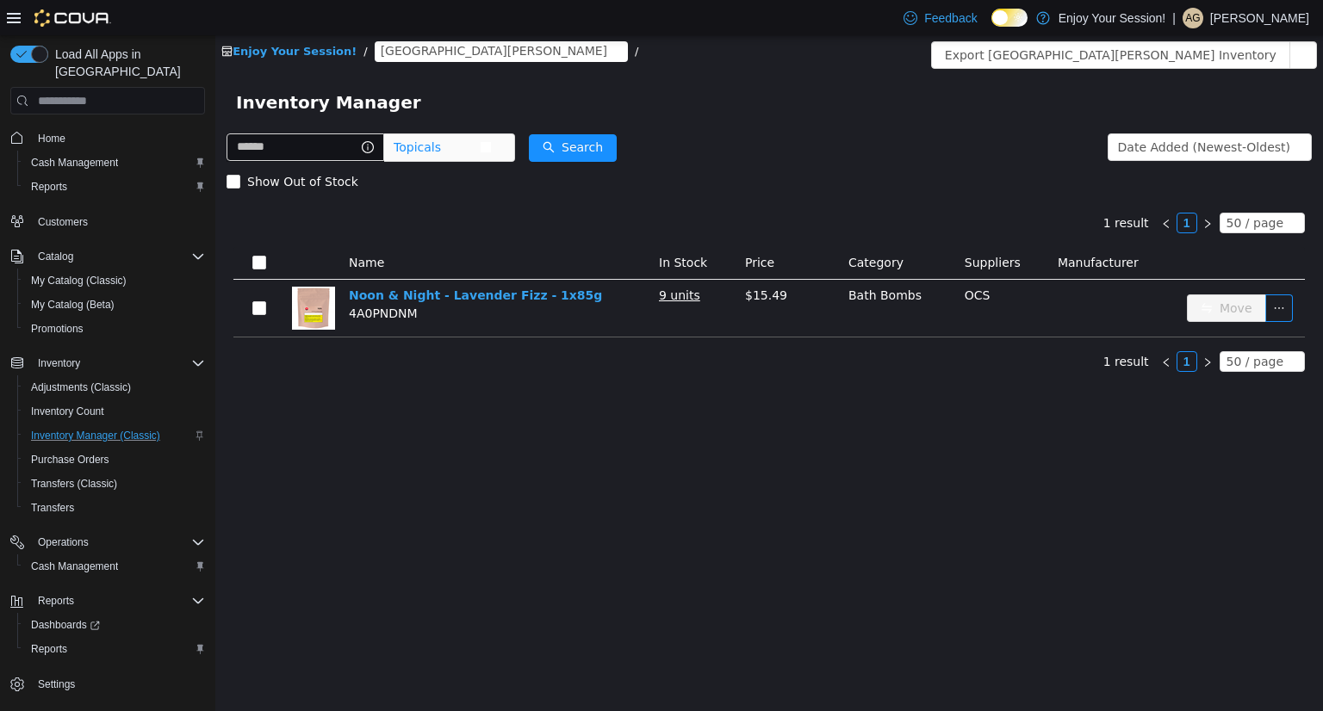
click at [451, 154] on span "Topicals" at bounding box center [436, 147] width 86 height 26
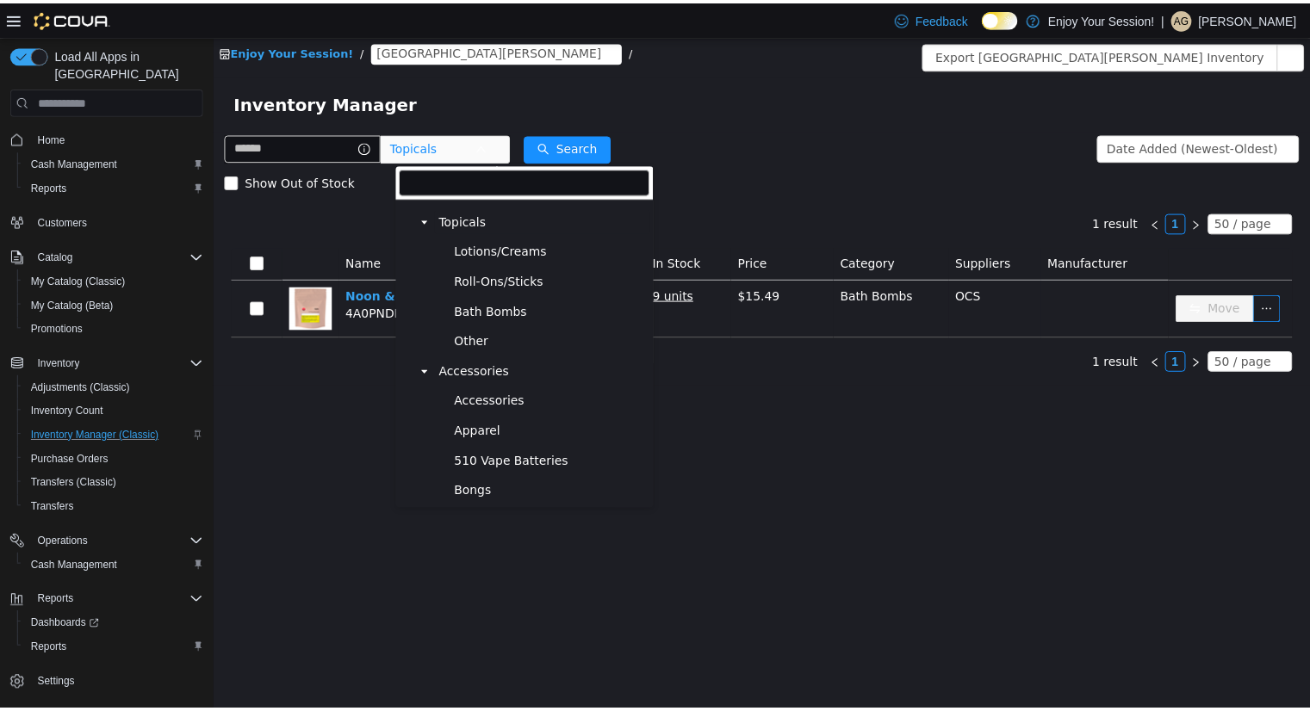
scroll to position [0, 0]
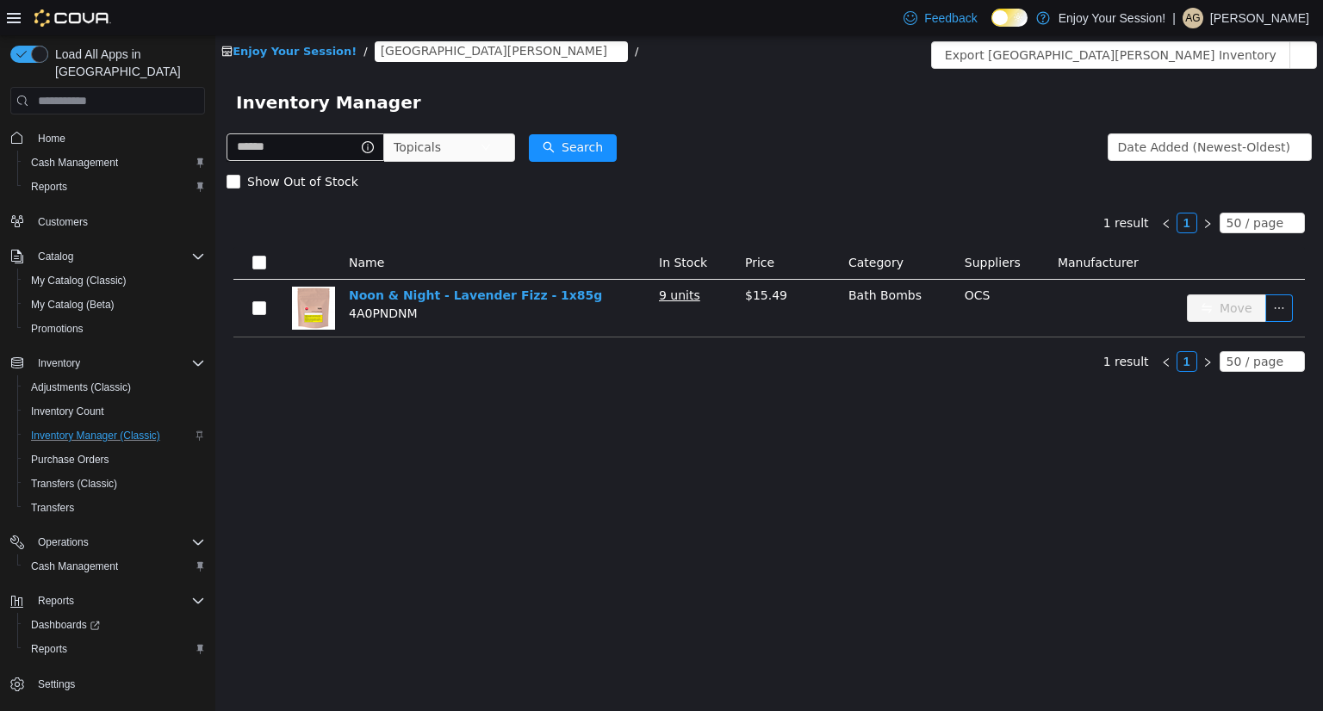
click at [642, 92] on div "Inventory Manager" at bounding box center [769, 103] width 1066 height 28
click at [52, 132] on span "Home" at bounding box center [52, 139] width 28 height 14
